Goal: Transaction & Acquisition: Purchase product/service

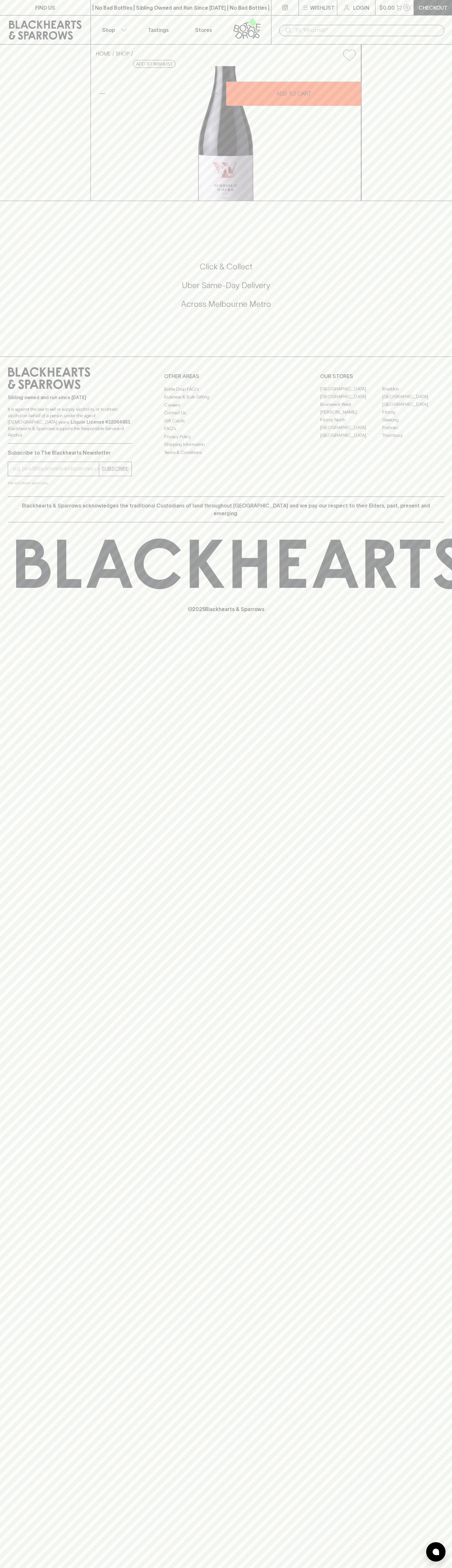
click at [422, 201] on div "HOME SHOP Lodali Nebbiolo d'Alba 2023 $68.00 Add to wishlist 10% discount when …" at bounding box center [226, 122] width 452 height 156
click at [191, 1567] on html "FIND US | No Bad Bottles | Sibling Owned and Run Since 2006 | No Bad Bottles | …" at bounding box center [226, 784] width 452 height 1568
click at [7, 388] on div "FIND US | No Bad Bottles | Sibling Owned and Run Since 2006 | No Bad Bottles | …" at bounding box center [226, 784] width 452 height 1568
